Goal: Task Accomplishment & Management: Complete application form

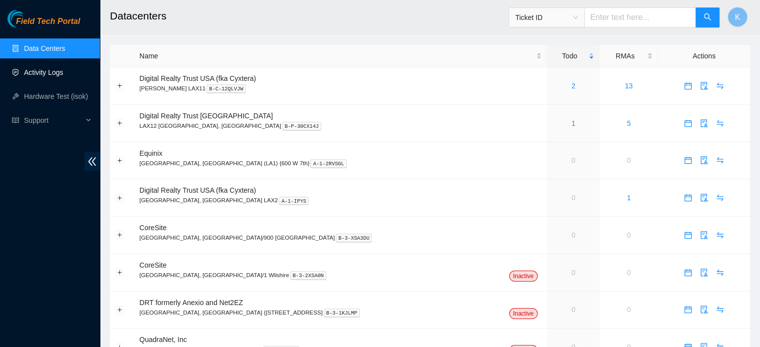
click at [46, 71] on link "Activity Logs" at bounding box center [43, 72] width 39 height 8
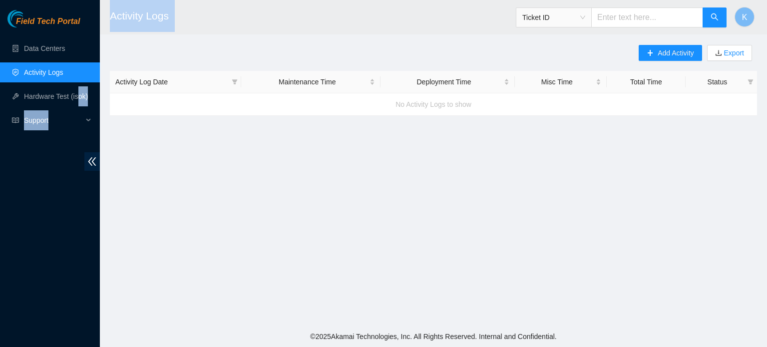
drag, startPoint x: 293, startPoint y: 152, endPoint x: 72, endPoint y: 78, distance: 232.8
click at [72, 78] on section "Field Tech Portal Data Centers Activity Logs Hardware Test (isok) Support Activ…" at bounding box center [383, 173] width 767 height 347
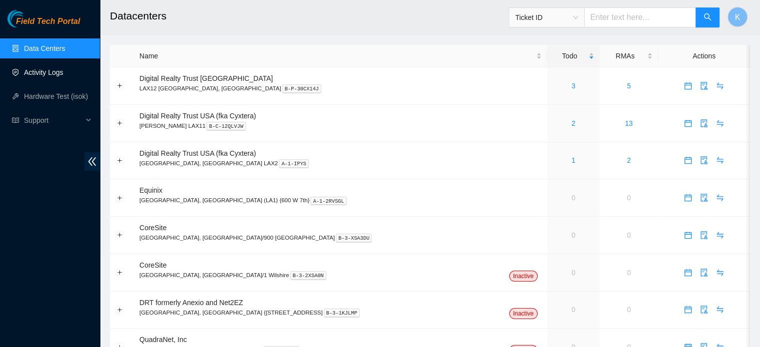
click at [55, 72] on link "Activity Logs" at bounding box center [43, 72] width 39 height 8
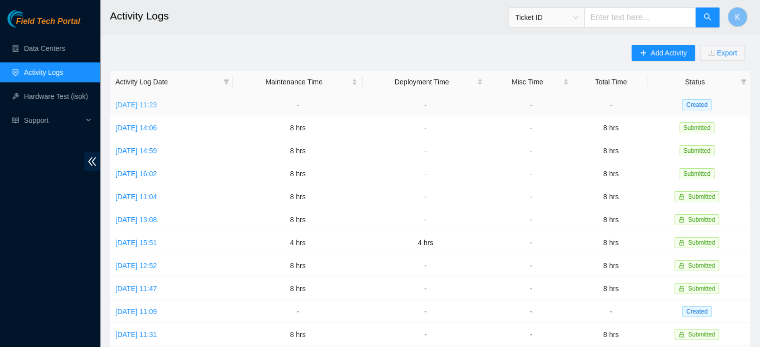
click at [157, 106] on link "[DATE] 11:23" at bounding box center [135, 105] width 41 height 8
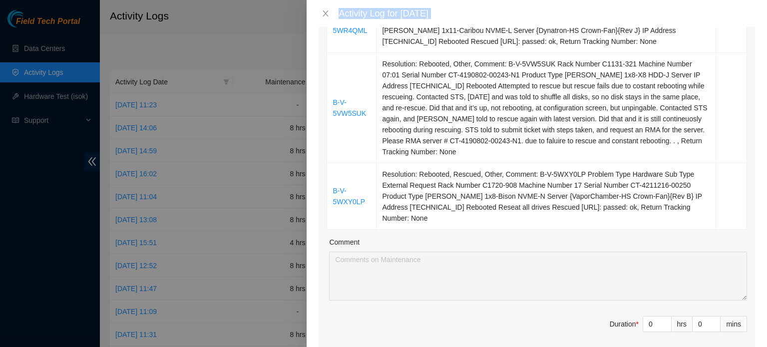
scroll to position [579, 0]
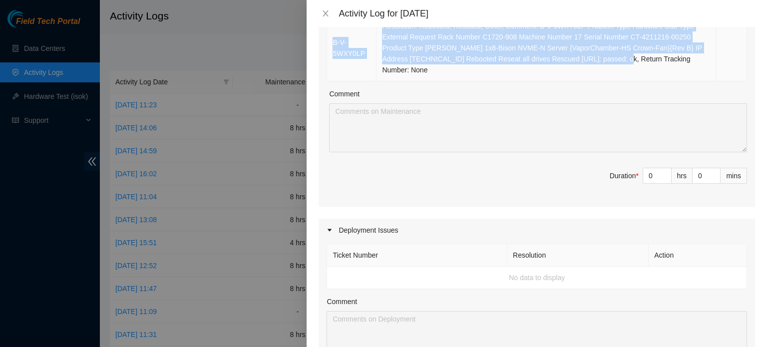
drag, startPoint x: 513, startPoint y: 65, endPoint x: 613, endPoint y: 57, distance: 100.2
copy tbody "B-V-5WSNQQG Machine Number 17 Serial Number MX-2213-0107 Product Type Jabil 1x8…"
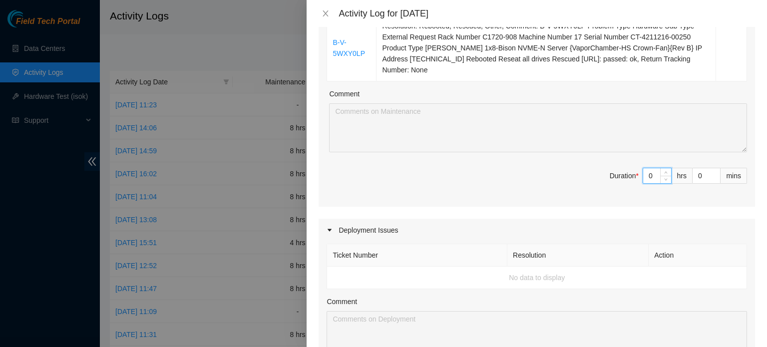
click at [648, 175] on input "0" at bounding box center [657, 175] width 28 height 15
type input "8"
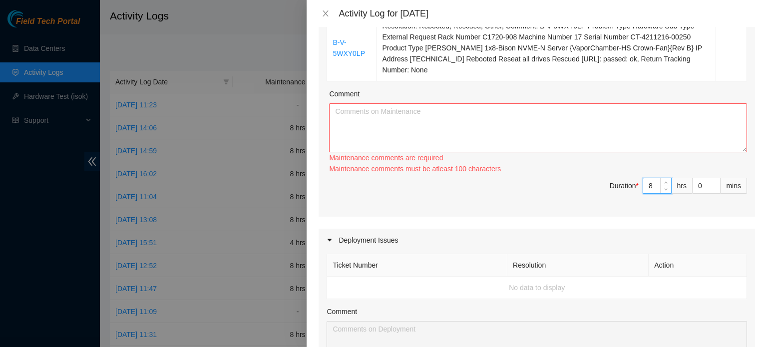
type input "8"
click at [611, 122] on textarea "Comment" at bounding box center [538, 127] width 418 height 49
paste textarea "B-V-5WSNQQG Machine Number 17 Serial Number MX-2213-0107 Product Type Jabil 1x8…"
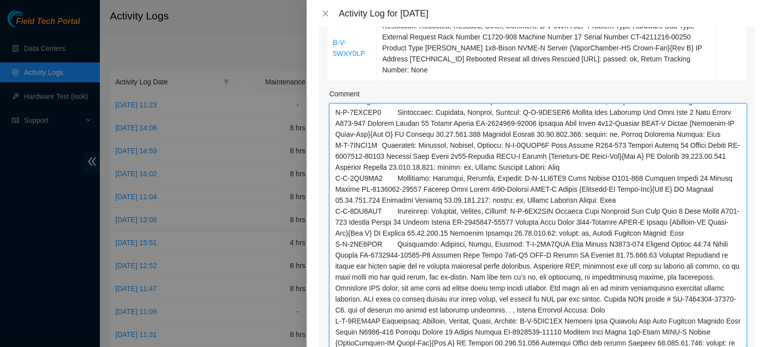
scroll to position [50, 0]
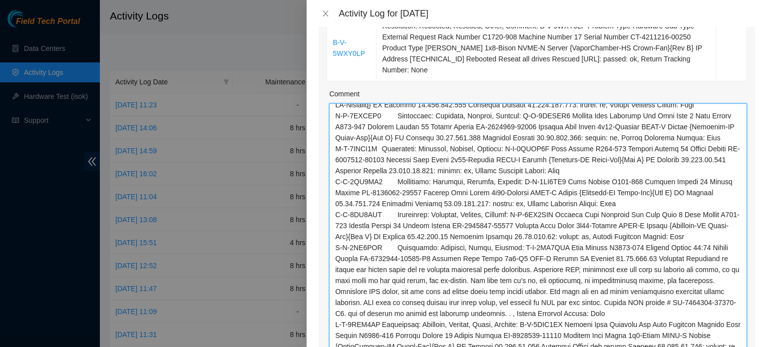
drag, startPoint x: 737, startPoint y: 149, endPoint x: 749, endPoint y: 351, distance: 202.6
click at [749, 347] on html "Field Tech Portal Data Centers Activity Logs Hardware Test (isok) Support Activ…" at bounding box center [383, 173] width 767 height 347
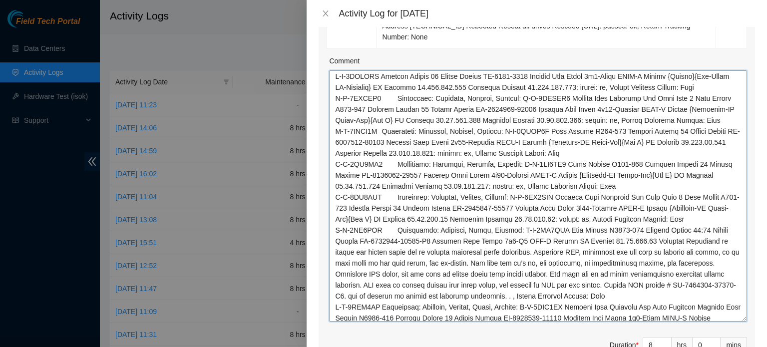
scroll to position [0, 0]
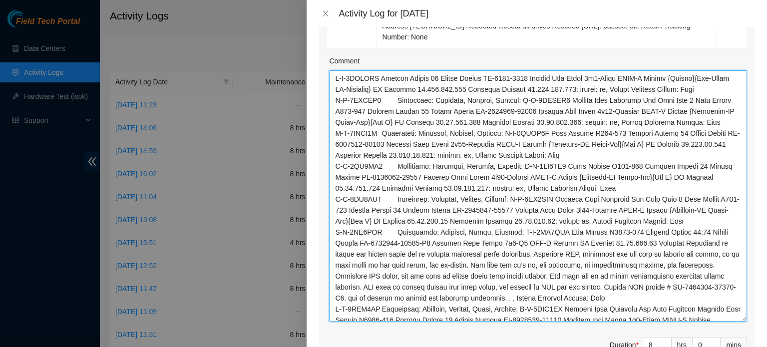
click at [386, 77] on textarea "Comment" at bounding box center [538, 195] width 418 height 251
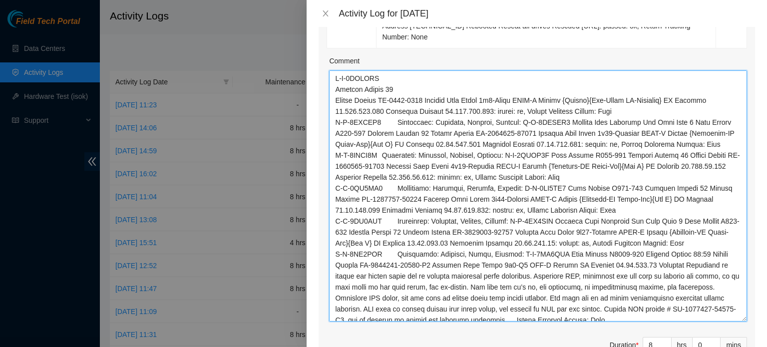
click at [676, 99] on textarea "Comment" at bounding box center [538, 195] width 418 height 251
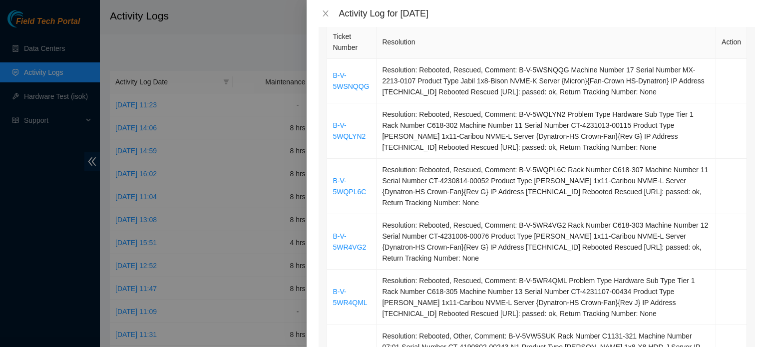
drag, startPoint x: 676, startPoint y: 99, endPoint x: 469, endPoint y: -60, distance: 261.4
click at [469, 0] on html "Field Tech Portal Data Centers Activity Logs Hardware Test (isok) Support Activ…" at bounding box center [383, 173] width 767 height 347
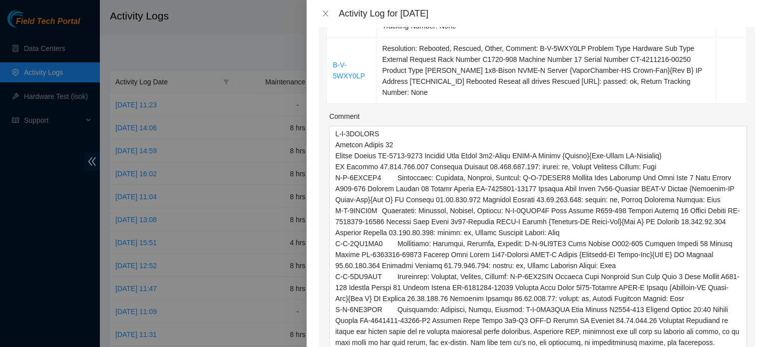
scroll to position [630, 0]
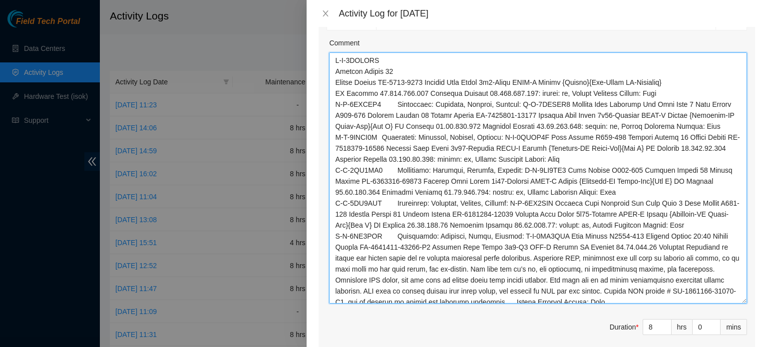
click at [418, 92] on textarea "Comment" at bounding box center [538, 177] width 418 height 251
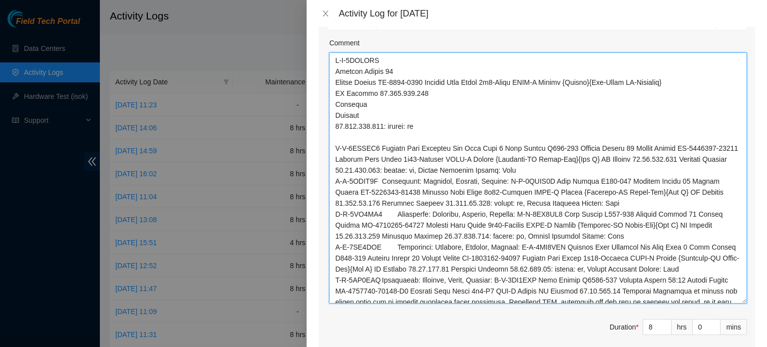
drag, startPoint x: 382, startPoint y: 148, endPoint x: 508, endPoint y: 146, distance: 125.9
click at [508, 146] on textarea "Comment" at bounding box center [538, 177] width 418 height 251
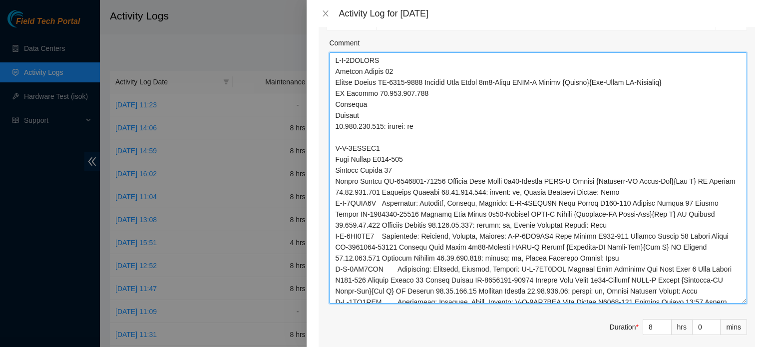
click at [696, 180] on textarea "Comment" at bounding box center [538, 177] width 418 height 251
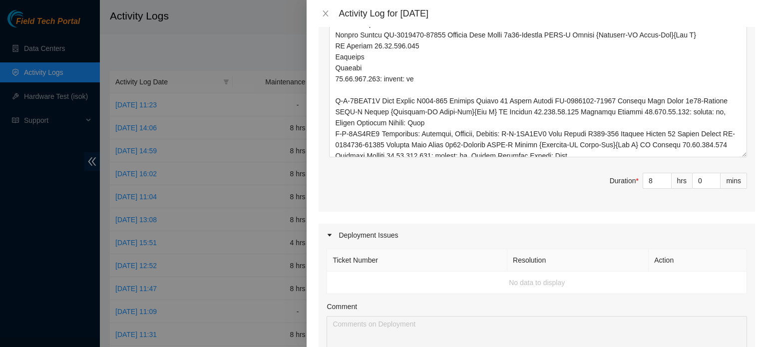
scroll to position [786, 0]
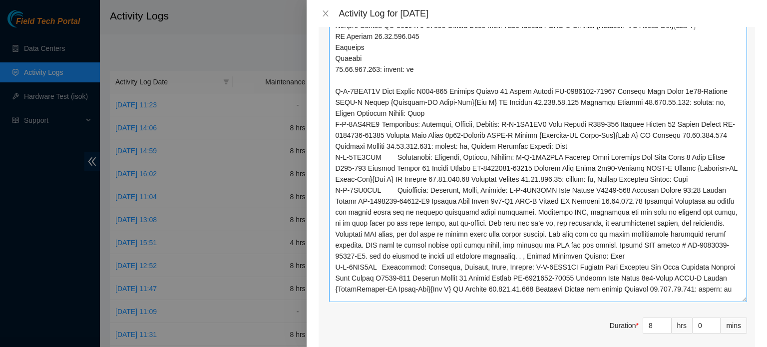
drag, startPoint x: 737, startPoint y: 142, endPoint x: 739, endPoint y: 298, distance: 155.9
click at [739, 298] on textarea "Comment" at bounding box center [538, 100] width 418 height 406
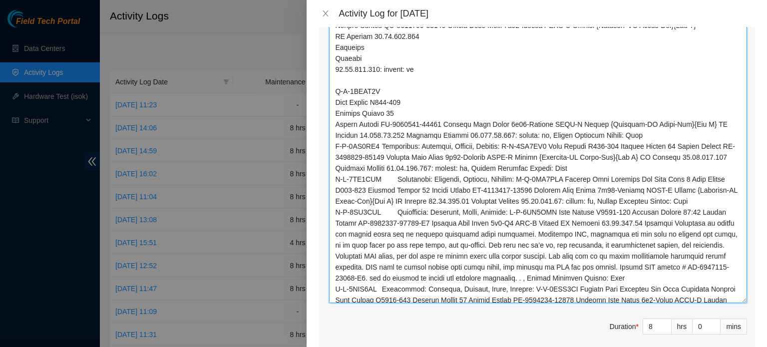
click at [697, 122] on textarea "Comment" at bounding box center [538, 100] width 418 height 407
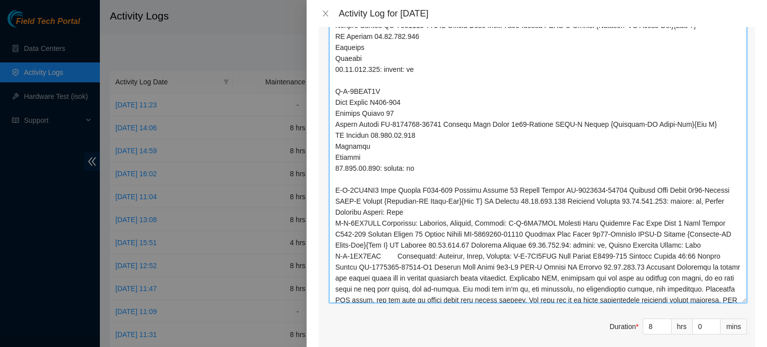
click at [382, 189] on textarea "Comment" at bounding box center [538, 100] width 418 height 407
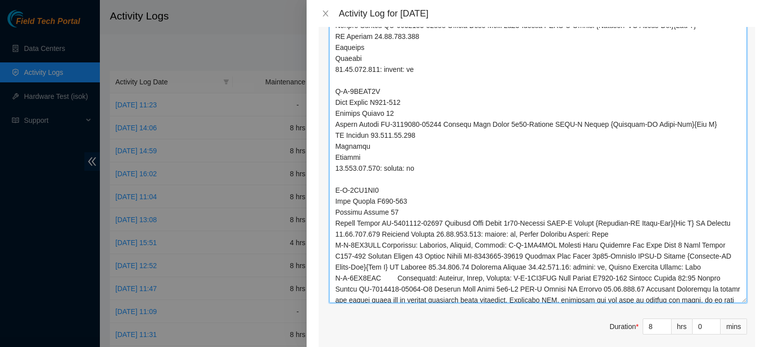
click at [697, 222] on textarea "Comment" at bounding box center [538, 100] width 418 height 407
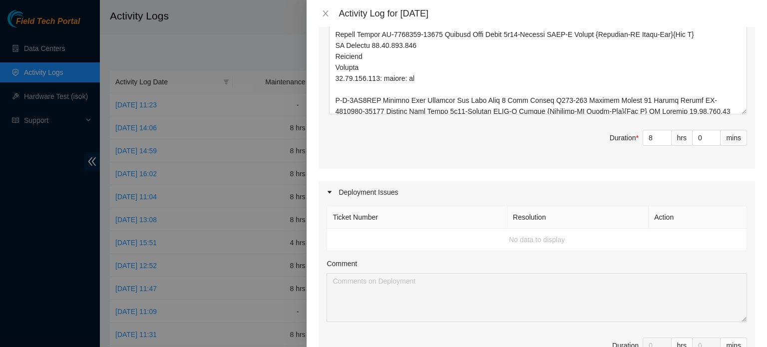
scroll to position [1000, 0]
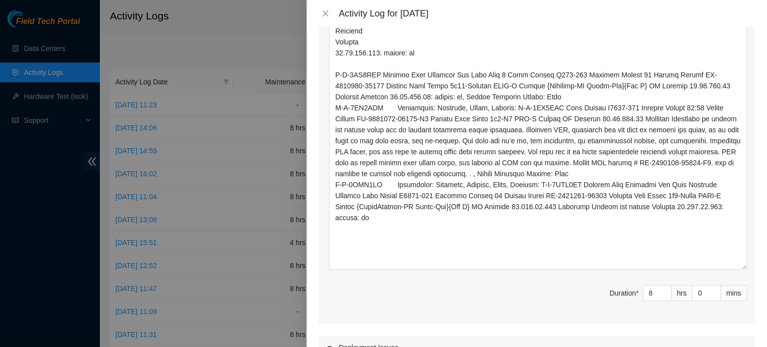
drag, startPoint x: 736, startPoint y: 85, endPoint x: 747, endPoint y: 267, distance: 182.1
click at [747, 267] on div "Note: This activity log is for informational purposes only. You will not be pai…" at bounding box center [537, 187] width 461 height 320
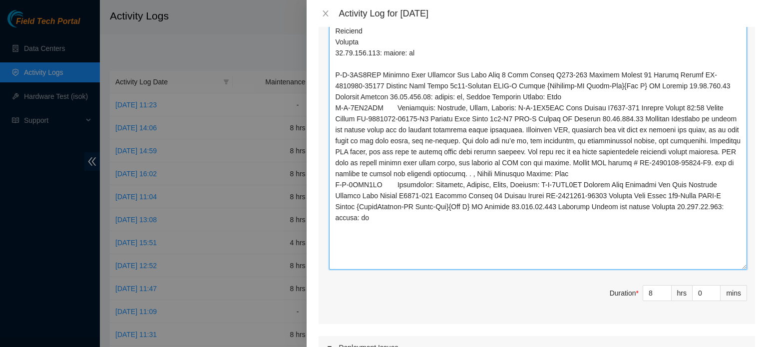
drag, startPoint x: 385, startPoint y: 73, endPoint x: 506, endPoint y: 75, distance: 121.4
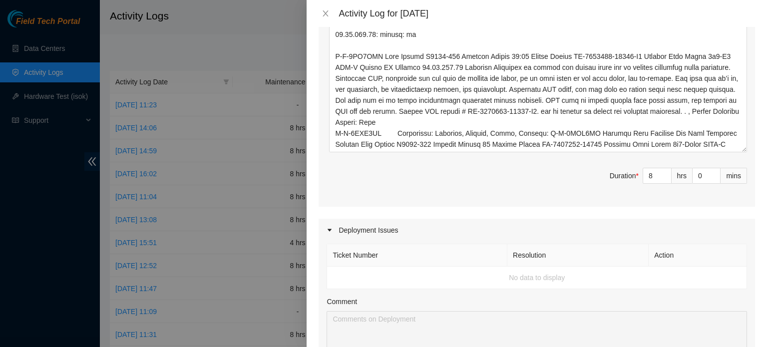
scroll to position [1120, 0]
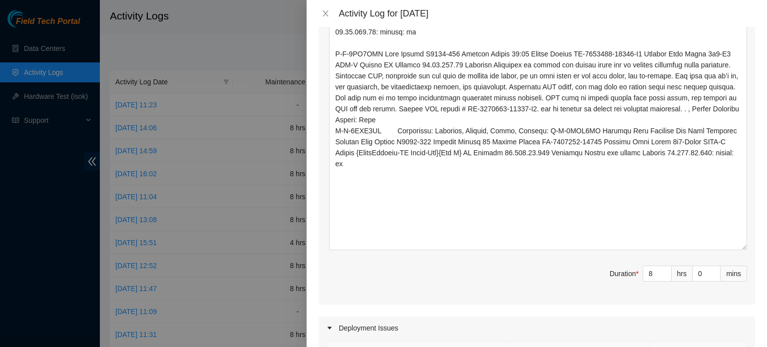
drag, startPoint x: 736, startPoint y: 145, endPoint x: 750, endPoint y: 246, distance: 101.9
click at [750, 246] on div "Note: This activity log is for informational purposes only. You will not be pai…" at bounding box center [537, 187] width 461 height 320
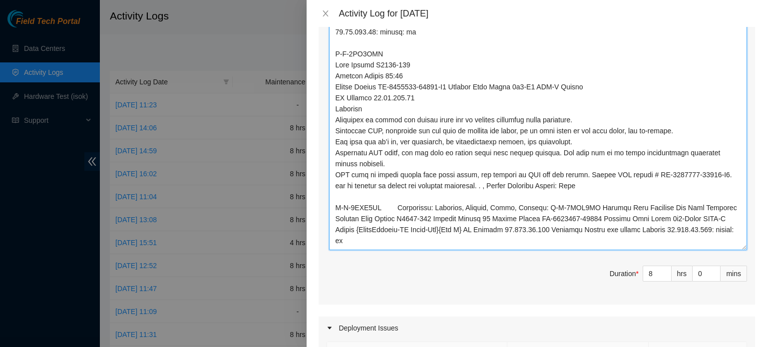
drag, startPoint x: 621, startPoint y: 184, endPoint x: 534, endPoint y: 207, distance: 89.4
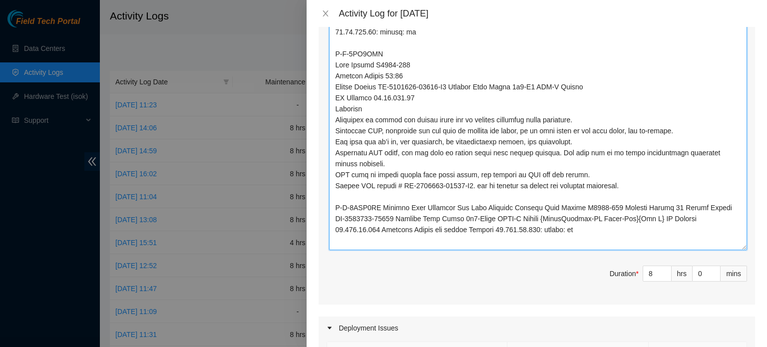
drag, startPoint x: 380, startPoint y: 207, endPoint x: 538, endPoint y: 205, distance: 158.3
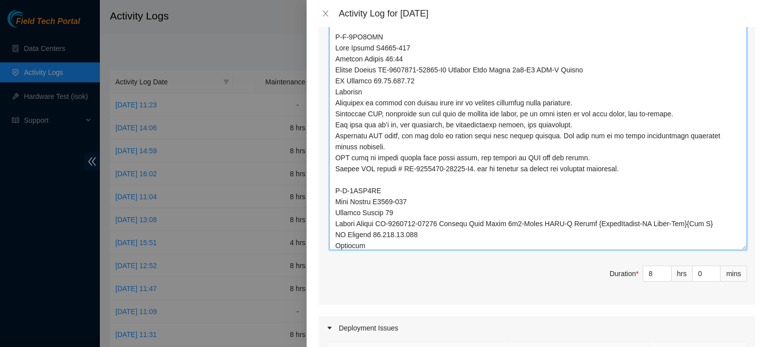
scroll to position [28, 0]
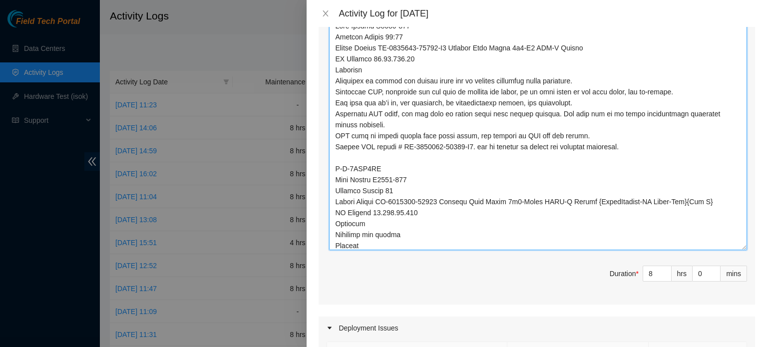
scroll to position [50, 0]
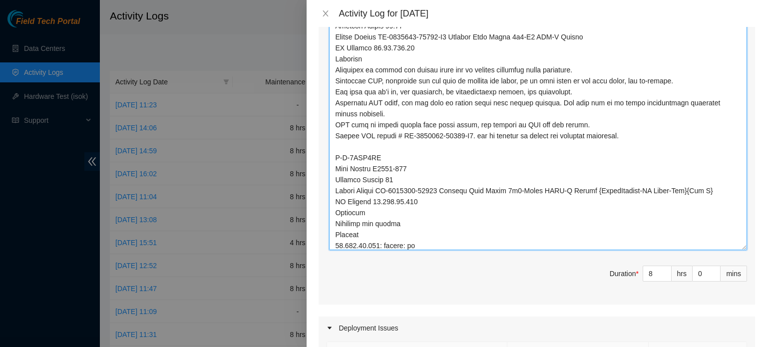
type textarea "B-V-5WSNQQG Machine Number 17 Serial Number MX-2213-0107 Product Type Jabil 1x8…"
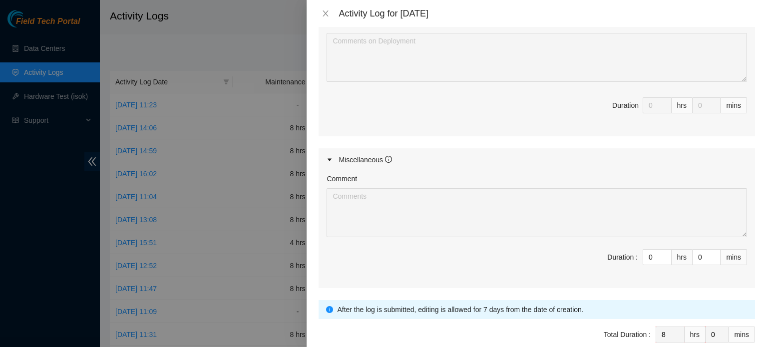
scroll to position [1521, 0]
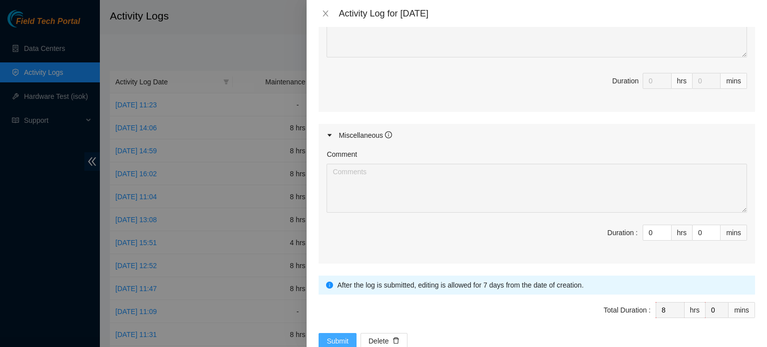
click at [334, 341] on span "Submit" at bounding box center [338, 341] width 22 height 11
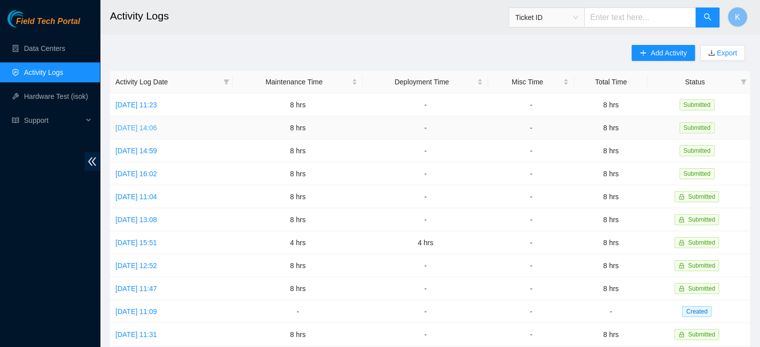
click at [139, 127] on link "Fri, 26 Sep 2025 14:06" at bounding box center [135, 128] width 41 height 8
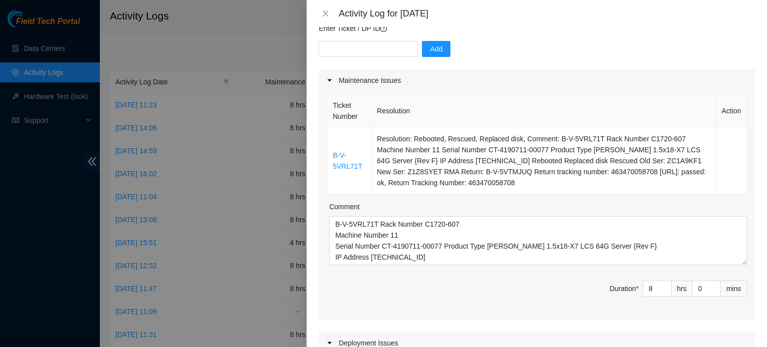
scroll to position [0, 0]
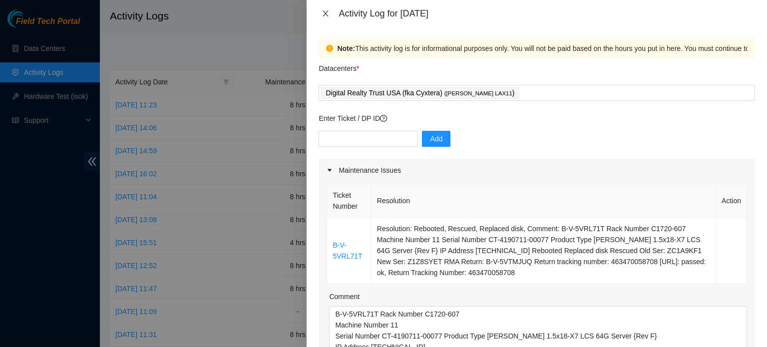
click at [328, 14] on icon "close" at bounding box center [326, 13] width 8 height 8
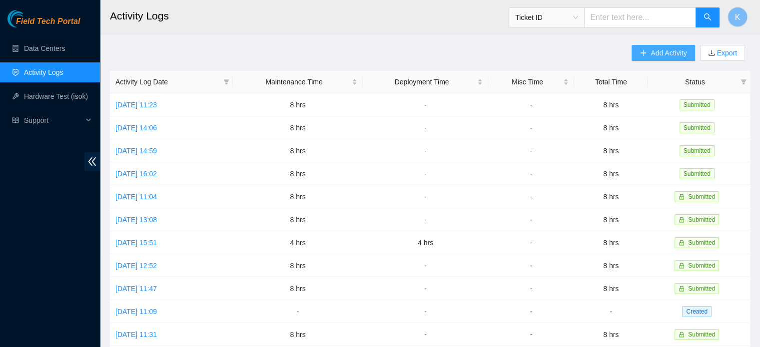
click at [665, 54] on span "Add Activity" at bounding box center [668, 52] width 36 height 11
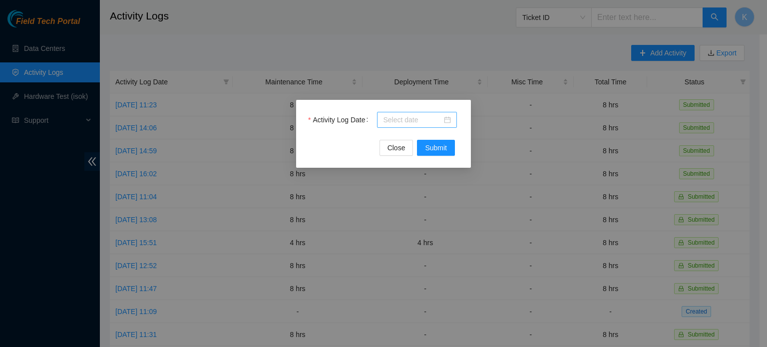
click at [450, 121] on div at bounding box center [417, 119] width 68 height 11
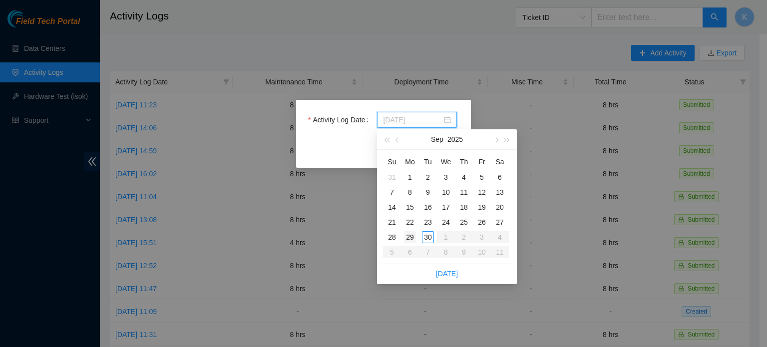
type input "2025-09-29"
click at [408, 237] on div "29" at bounding box center [410, 237] width 12 height 12
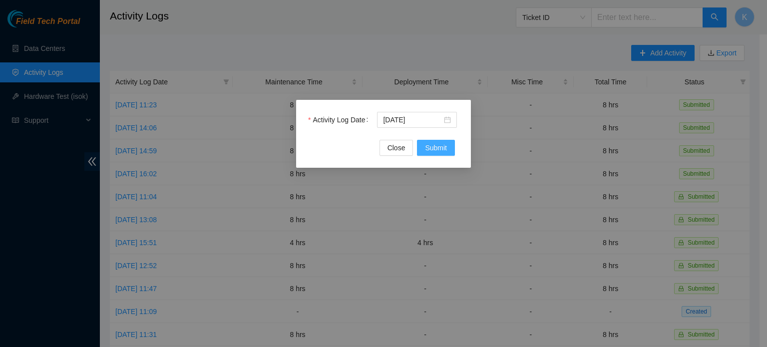
click at [436, 151] on span "Submit" at bounding box center [436, 147] width 22 height 11
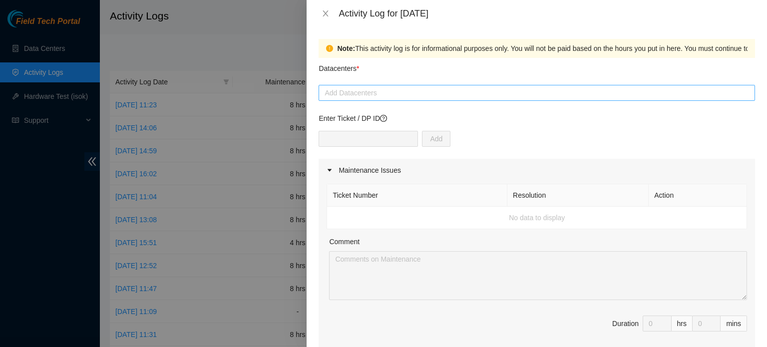
click at [447, 95] on div at bounding box center [537, 93] width 432 height 12
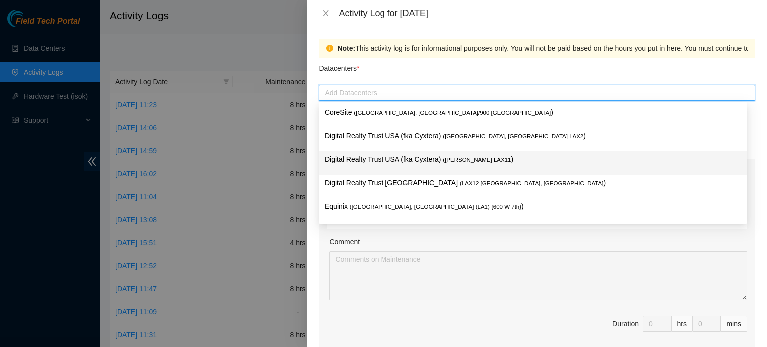
click at [443, 161] on span "( NASH LAX11" at bounding box center [477, 160] width 68 height 6
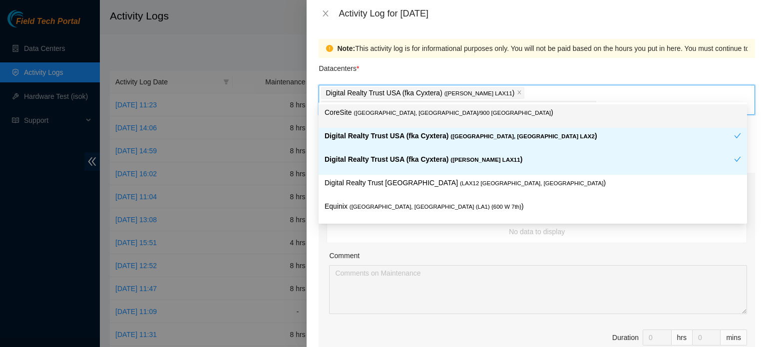
click at [594, 104] on icon "close" at bounding box center [591, 106] width 5 height 5
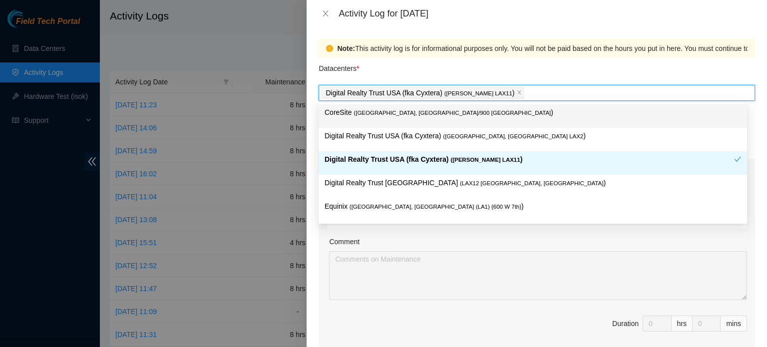
click at [754, 117] on div "Note: This activity log is for informational purposes only. You will not be pai…" at bounding box center [537, 187] width 461 height 320
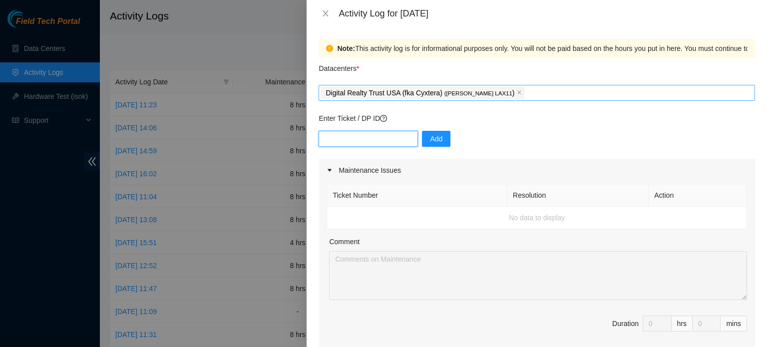
click at [388, 141] on input "text" at bounding box center [368, 139] width 99 height 16
type input "DP79442"
click at [430, 142] on span "Add" at bounding box center [436, 138] width 12 height 11
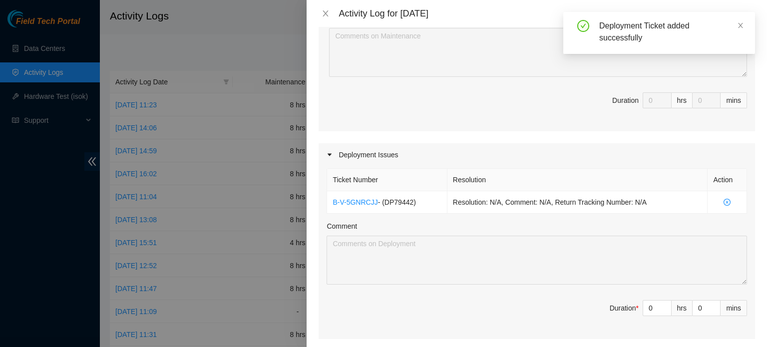
scroll to position [224, 0]
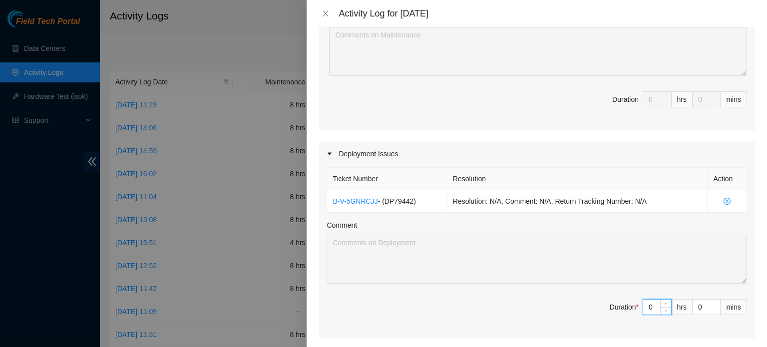
click at [647, 303] on input "0" at bounding box center [657, 307] width 28 height 15
type input "8"
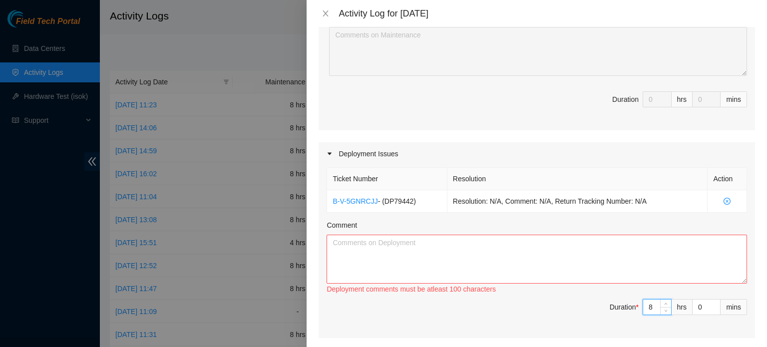
type input "8"
click at [394, 252] on textarea "Comment" at bounding box center [537, 259] width 421 height 49
click at [341, 239] on textarea "-Moved unsed cables." at bounding box center [537, 259] width 421 height 49
click at [412, 242] on textarea "-Removed unsed cables." at bounding box center [537, 259] width 421 height 49
drag, startPoint x: 409, startPoint y: 241, endPoint x: 331, endPoint y: 240, distance: 77.9
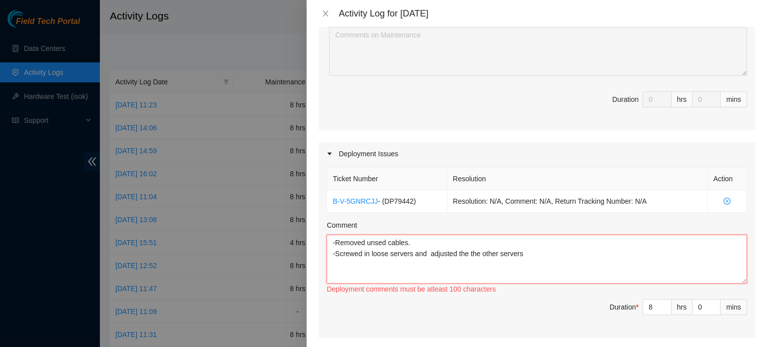
click at [331, 240] on textarea "-Removed unsed cables. -Screwed in loose servers and adjusted the the other ser…" at bounding box center [537, 259] width 421 height 49
click at [530, 243] on textarea "-Screwed in loose servers and adjusted the the other servers" at bounding box center [537, 259] width 421 height 49
paste textarea "-Removed unsed cables."
click at [530, 243] on textarea "-Screwed in loose servers and adjusted the the other servers. -Removed unsed ca…" at bounding box center [537, 259] width 421 height 49
click at [434, 253] on textarea "-Screwed in loose servers and adjusted the the other servers. -Removed unsed ca…" at bounding box center [537, 259] width 421 height 49
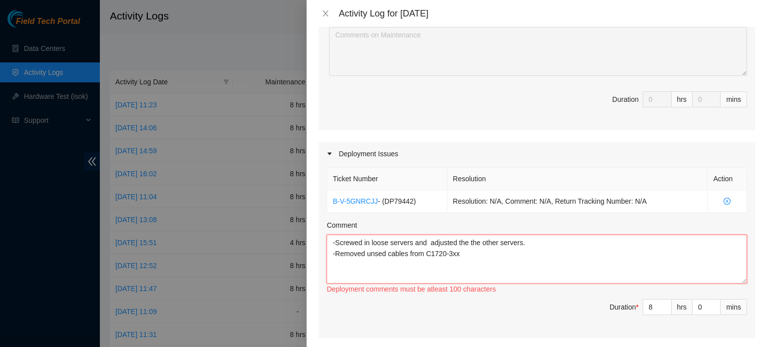
click at [387, 253] on textarea "-Screwed in loose servers and adjusted the the other servers. -Removed unsed ca…" at bounding box center [537, 259] width 421 height 49
click at [513, 253] on textarea "-Screwed in loose servers and adjusted the the other servers. -Removed unsed po…" at bounding box center [537, 259] width 421 height 49
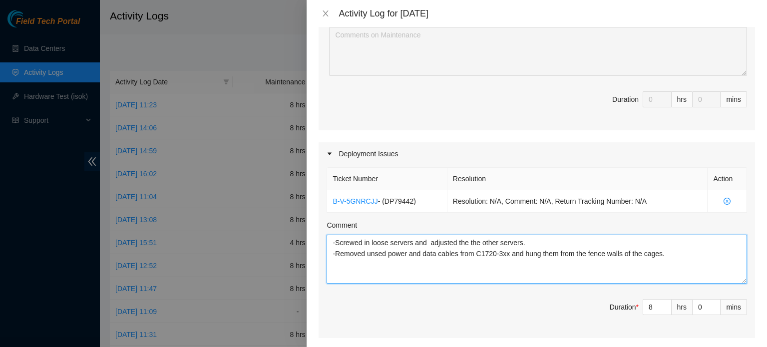
type textarea "-Screwed in loose servers and adjusted the the other servers. -Removed unsed po…"
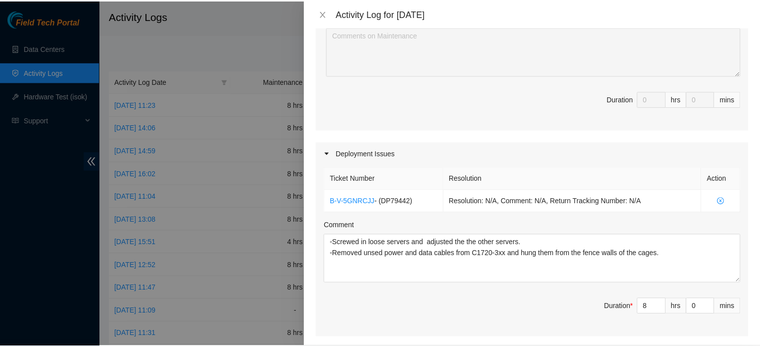
scroll to position [473, 0]
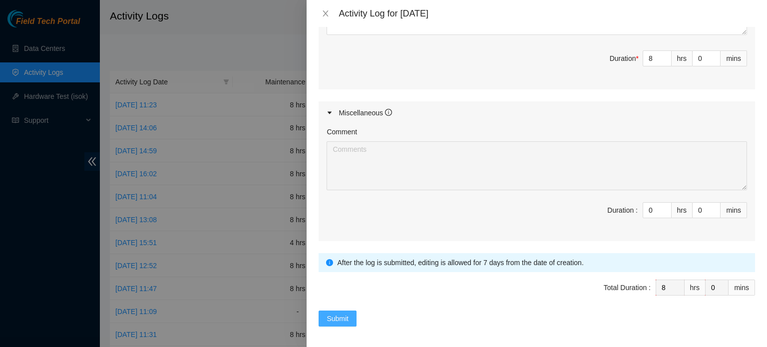
click at [334, 316] on span "Submit" at bounding box center [338, 318] width 22 height 11
